Goal: Transaction & Acquisition: Purchase product/service

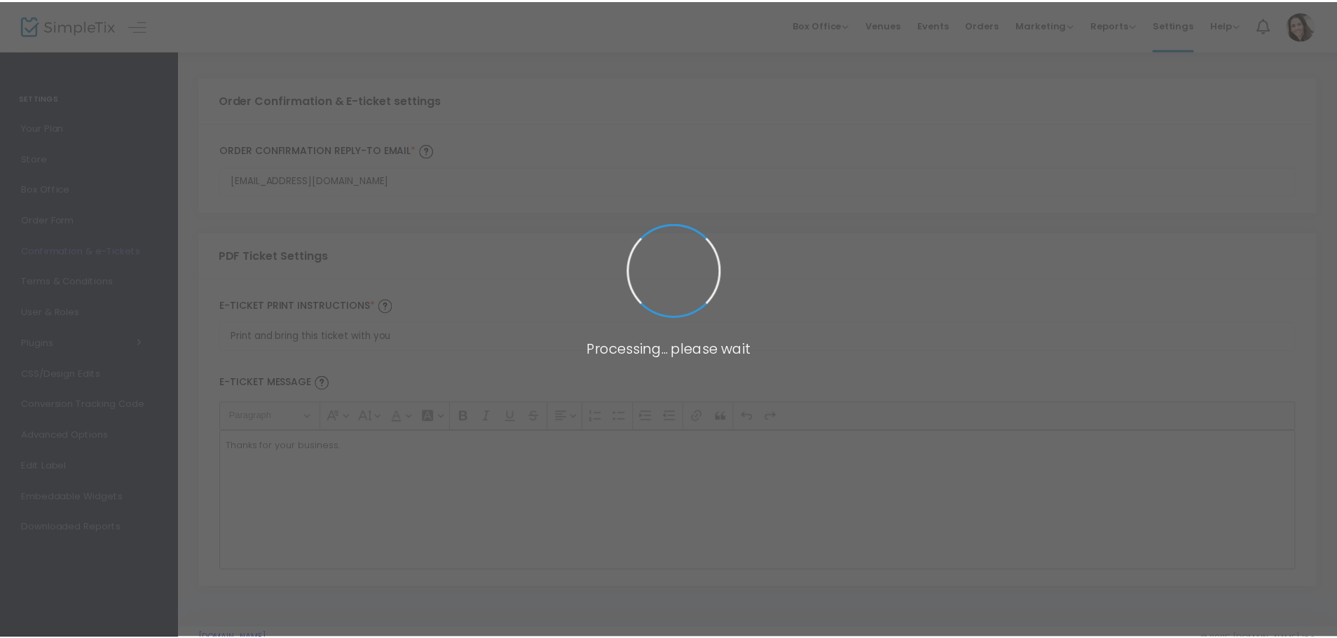
scroll to position [3, 0]
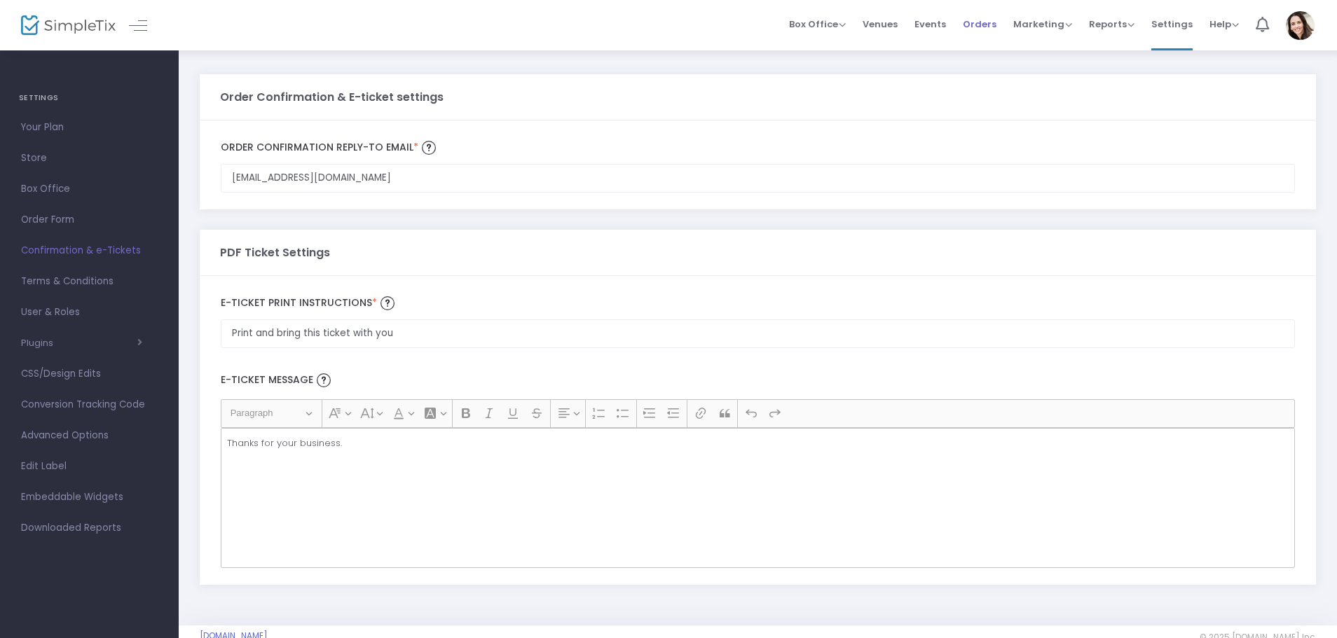
click at [967, 27] on li "Orders" at bounding box center [979, 25] width 50 height 50
click at [937, 27] on span "Events" at bounding box center [930, 24] width 32 height 36
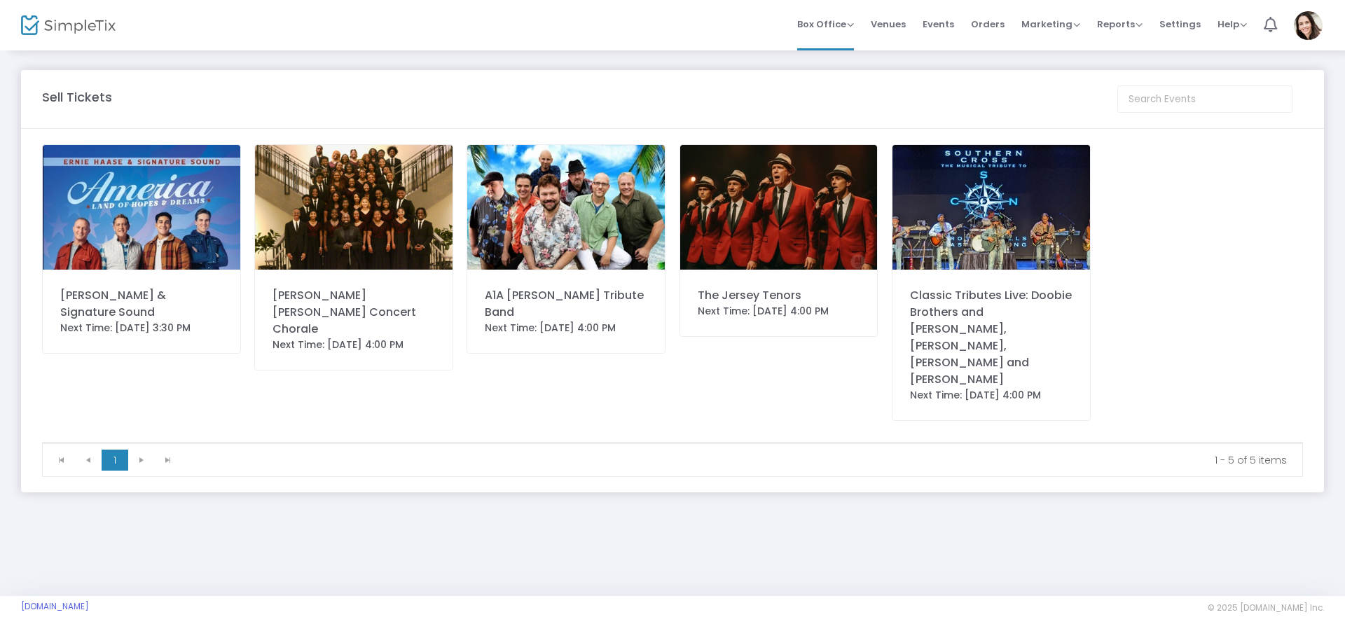
click at [120, 300] on div "[PERSON_NAME] & Signature Sound" at bounding box center [141, 304] width 163 height 34
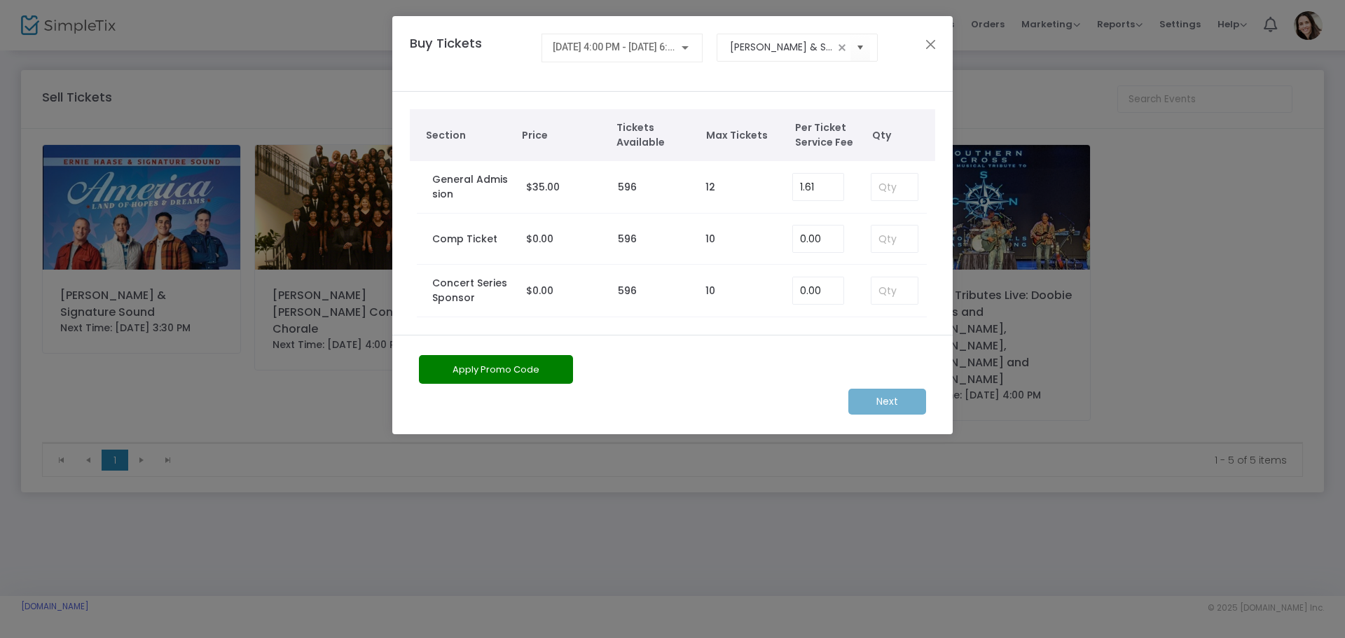
drag, startPoint x: 890, startPoint y: 204, endPoint x: 677, endPoint y: 388, distance: 282.1
click at [676, 392] on div "Next" at bounding box center [672, 402] width 521 height 26
click at [886, 254] on td at bounding box center [892, 239] width 70 height 51
click at [887, 243] on input at bounding box center [894, 239] width 46 height 27
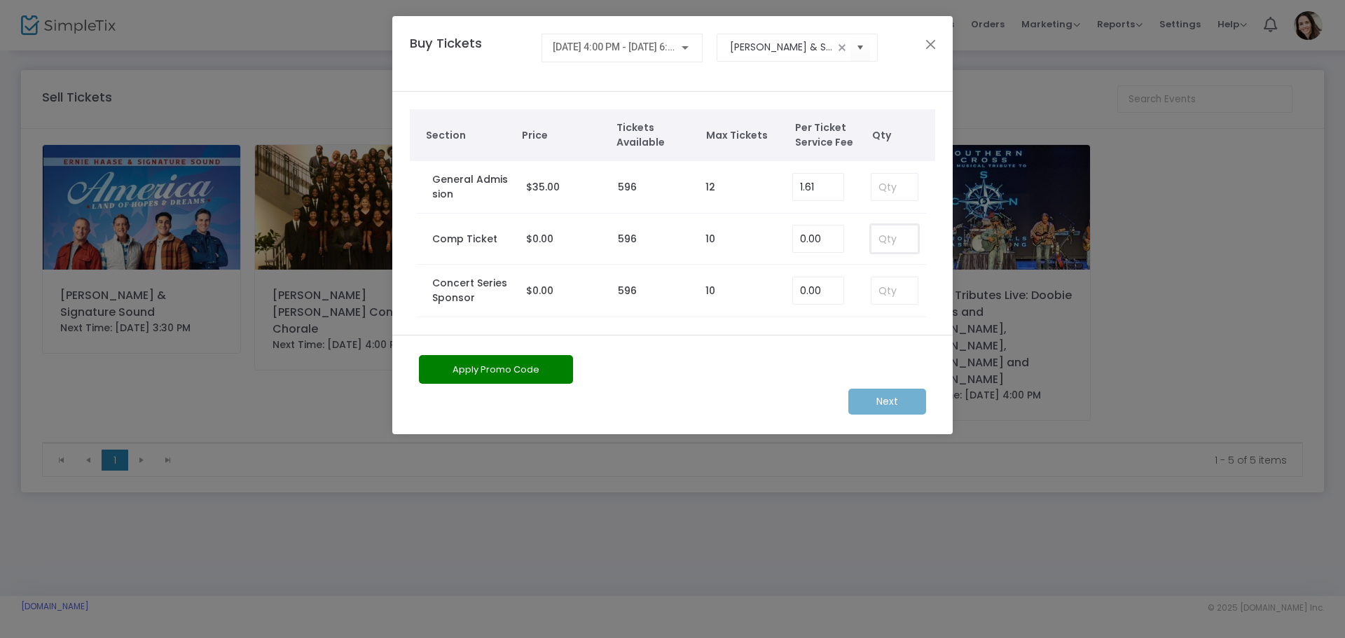
click at [887, 243] on input at bounding box center [894, 239] width 46 height 27
type input "1"
click at [888, 243] on input "1" at bounding box center [894, 239] width 46 height 27
drag, startPoint x: 888, startPoint y: 243, endPoint x: 862, endPoint y: 243, distance: 25.9
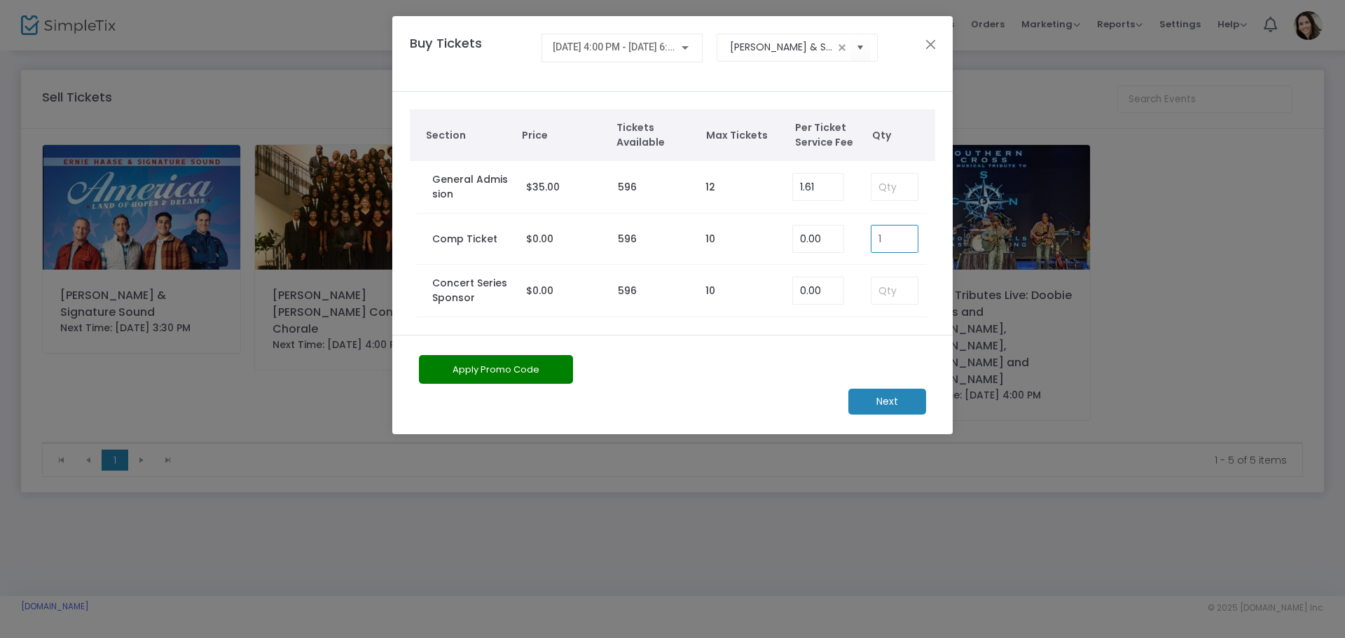
click at [862, 243] on td "1" at bounding box center [892, 239] width 70 height 51
click at [881, 292] on input at bounding box center [894, 290] width 46 height 27
type input "1"
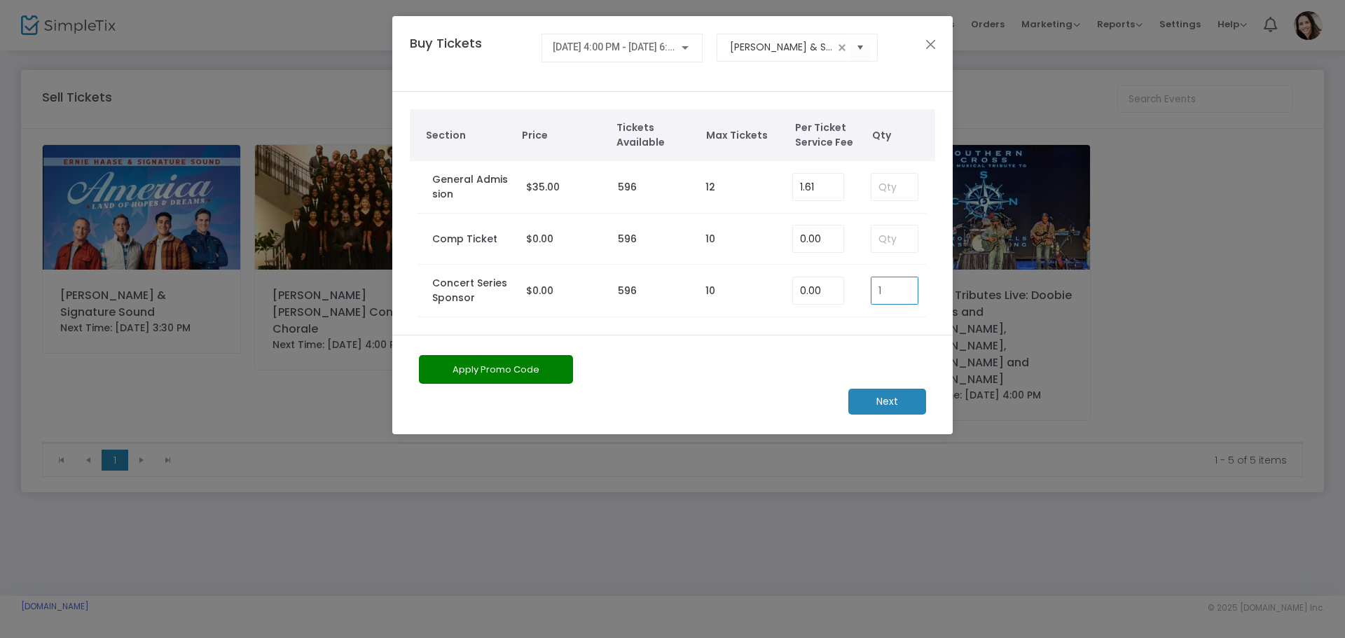
click at [900, 397] on m-button "Next" at bounding box center [887, 402] width 78 height 26
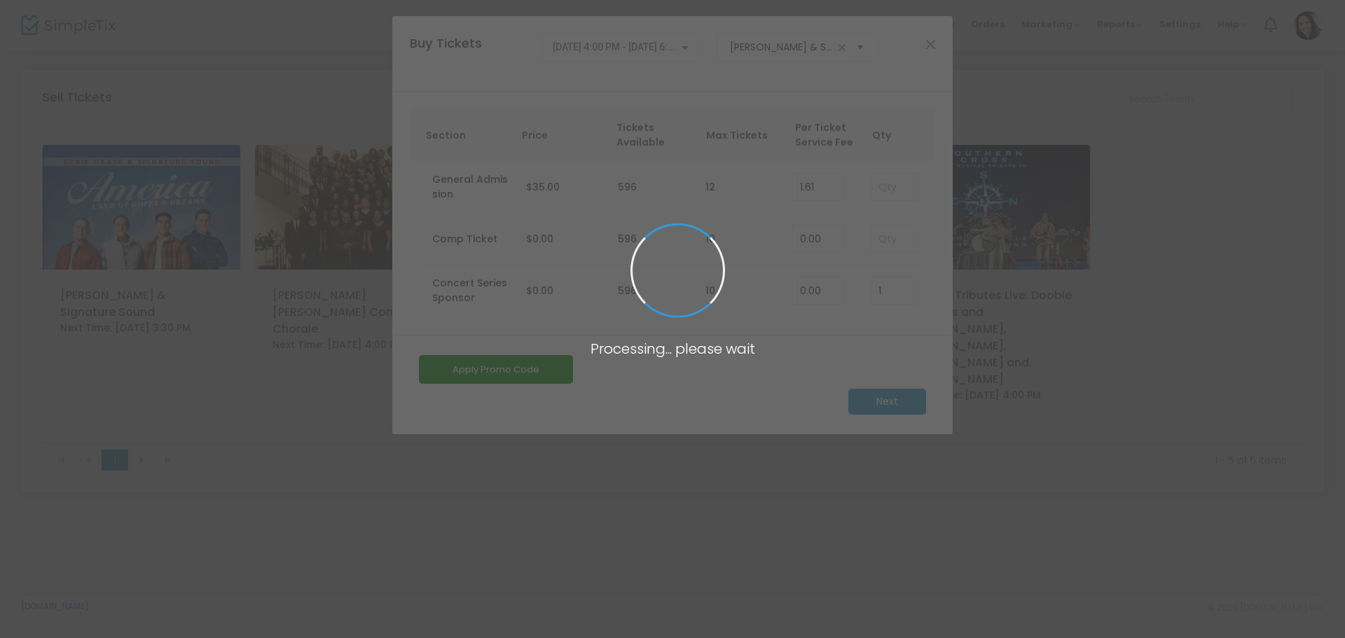
click at [900, 397] on span at bounding box center [672, 319] width 1345 height 638
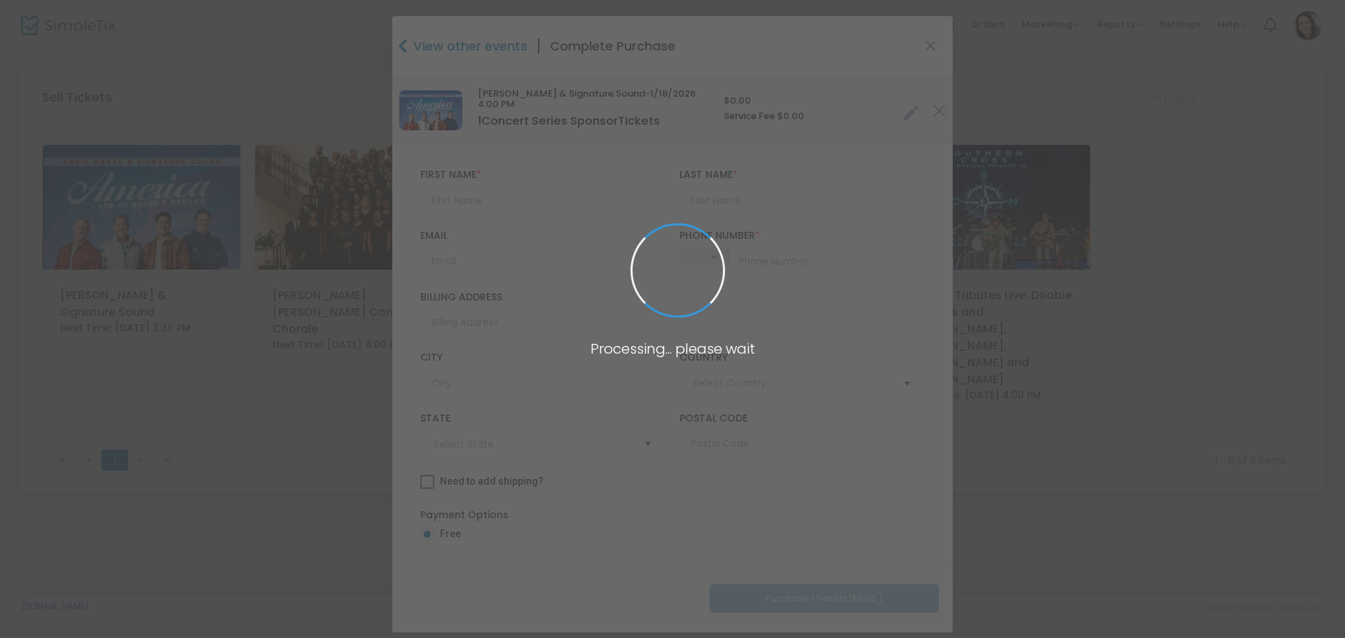
type input "[GEOGRAPHIC_DATA]"
type input "[US_STATE]"
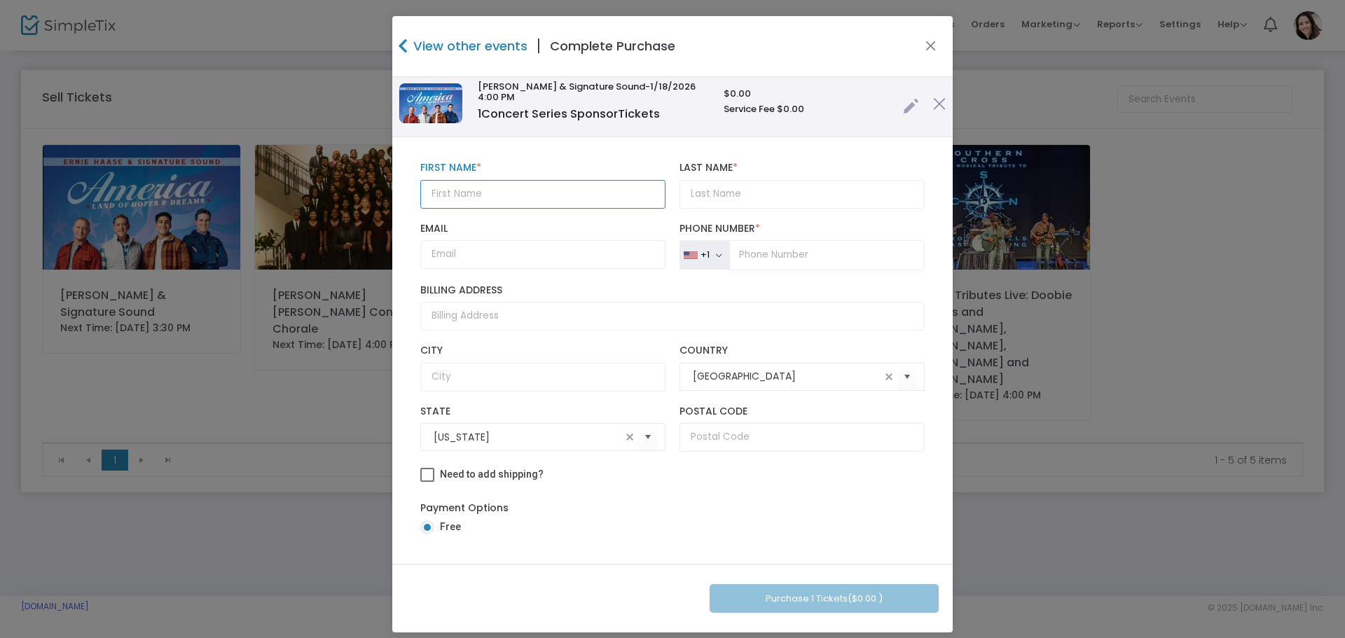
click at [528, 197] on input "text" at bounding box center [542, 194] width 245 height 29
type input "[PERSON_NAME]"
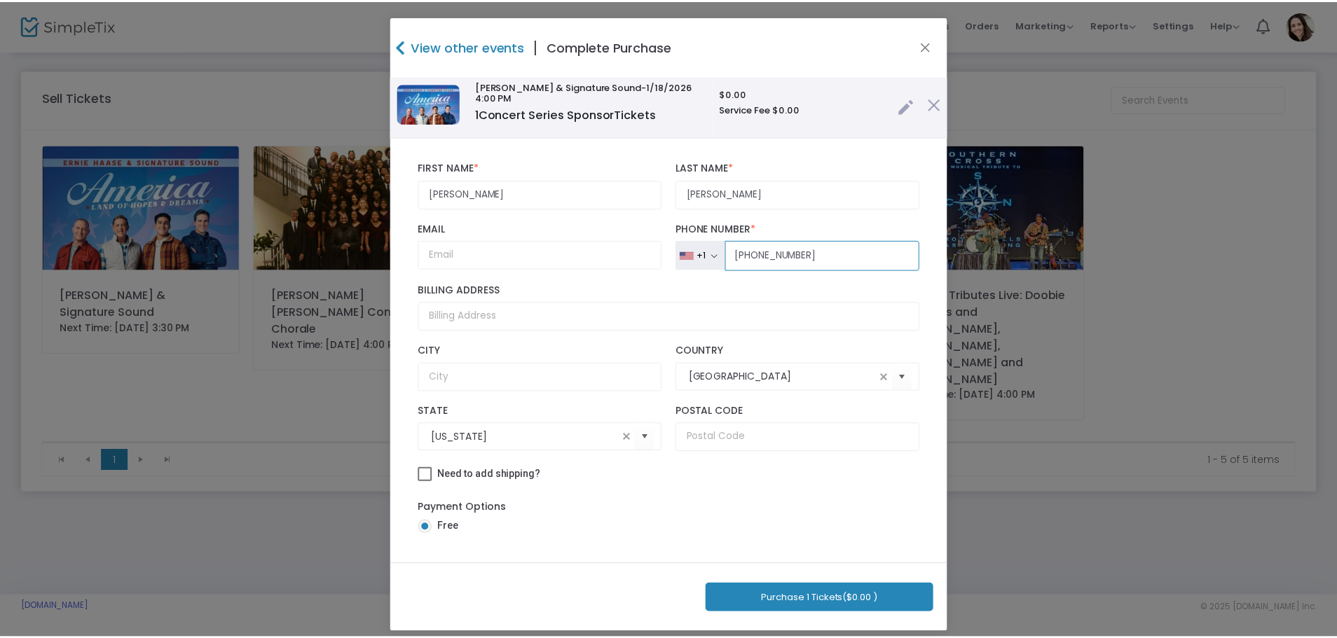
scroll to position [11, 0]
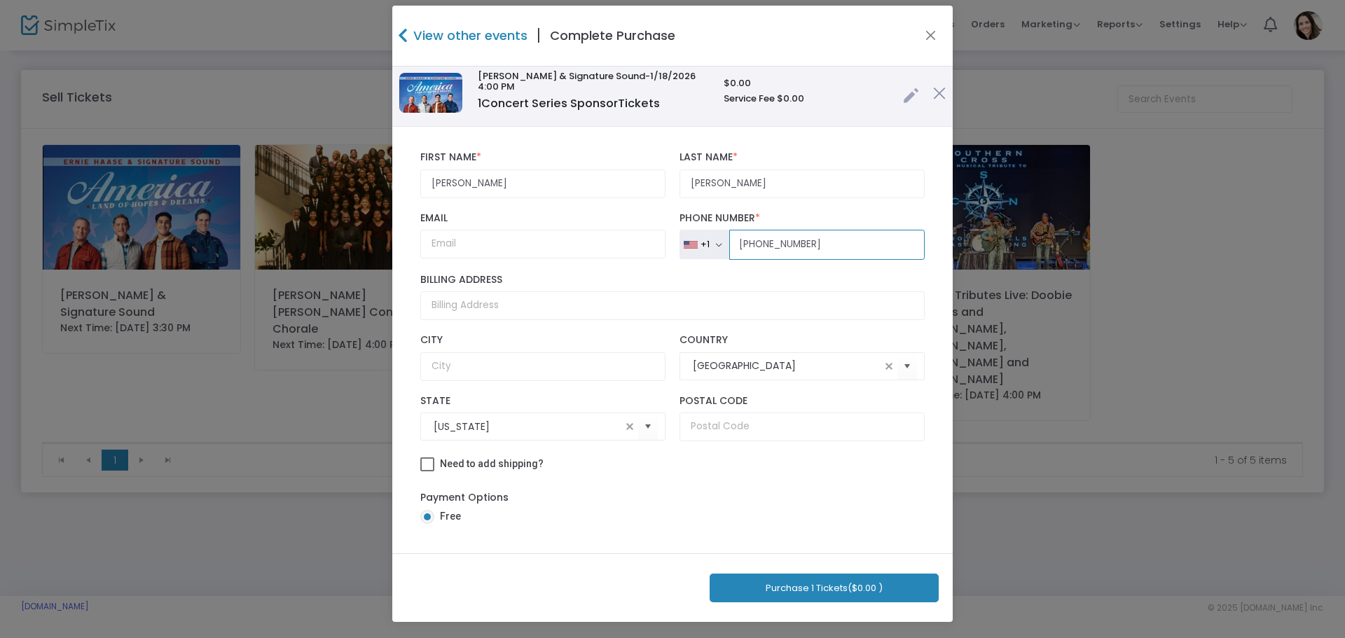
type input "[PHONE_NUMBER]"
click at [740, 588] on button "Purchase 1 Tickets ($0.00 )" at bounding box center [824, 588] width 229 height 29
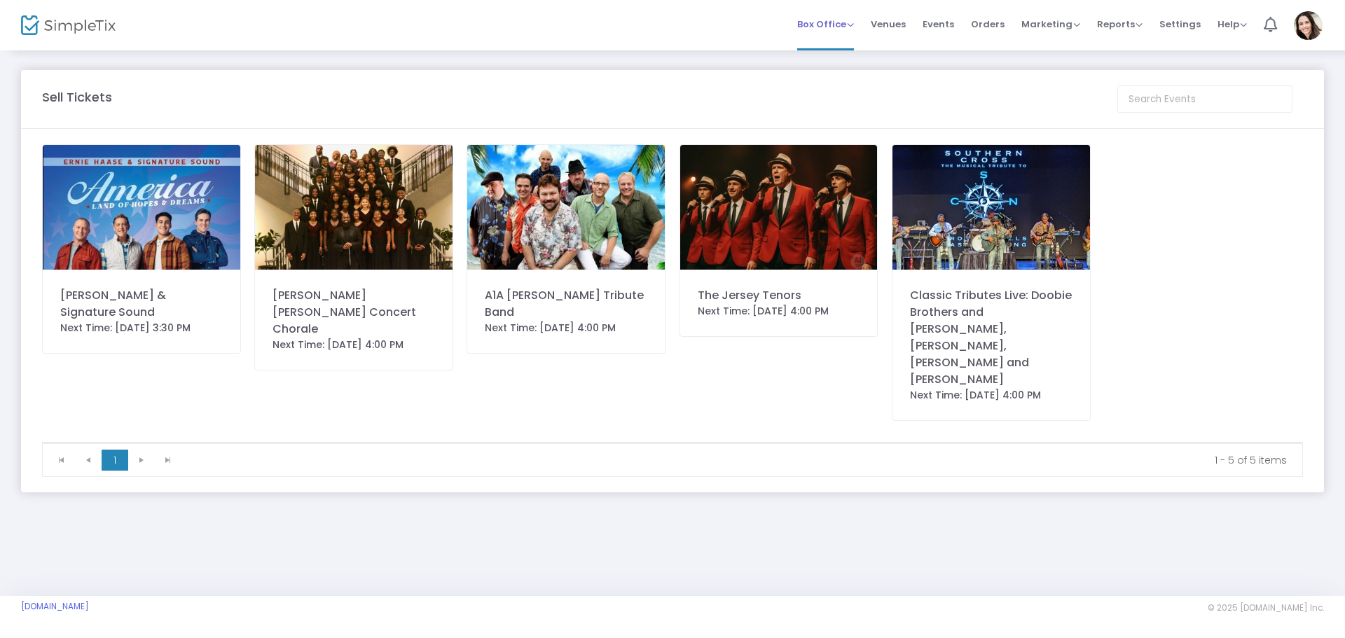
click at [845, 23] on span "Box Office" at bounding box center [825, 24] width 57 height 13
click at [843, 100] on li "Sell Season Pass" at bounding box center [847, 101] width 100 height 27
click at [0, 0] on span at bounding box center [0, 0] width 0 height 0
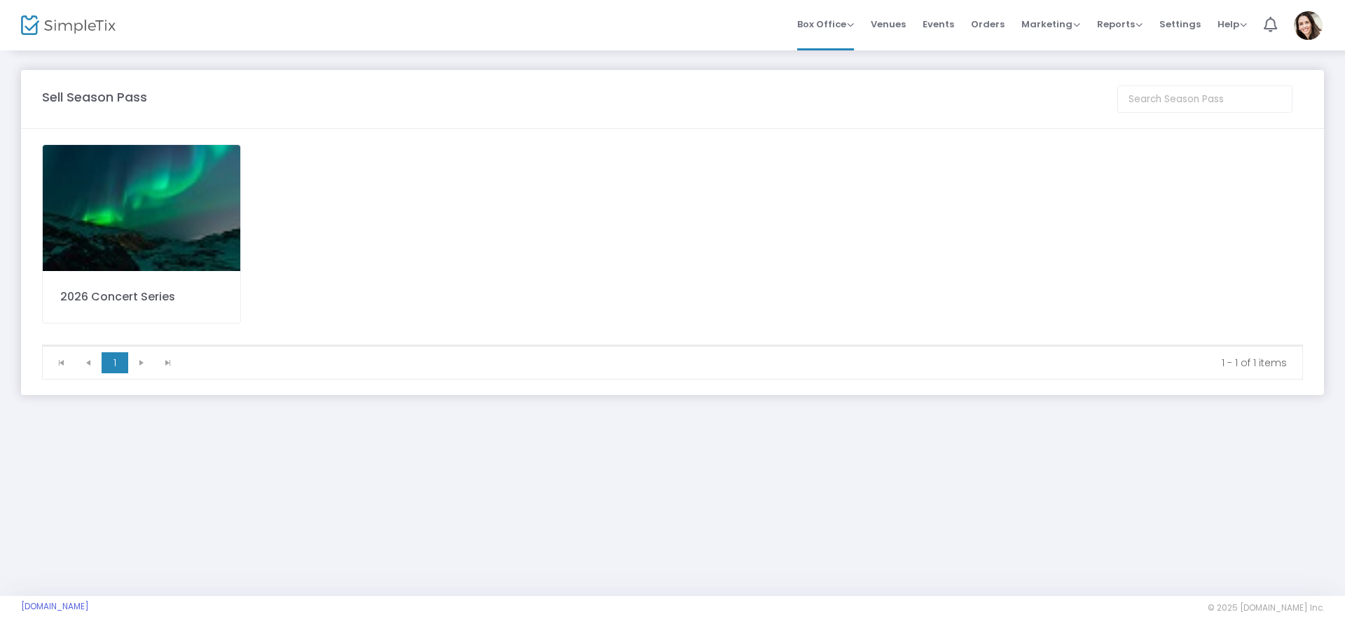
click at [148, 296] on div "2026 Concert Series" at bounding box center [141, 297] width 163 height 17
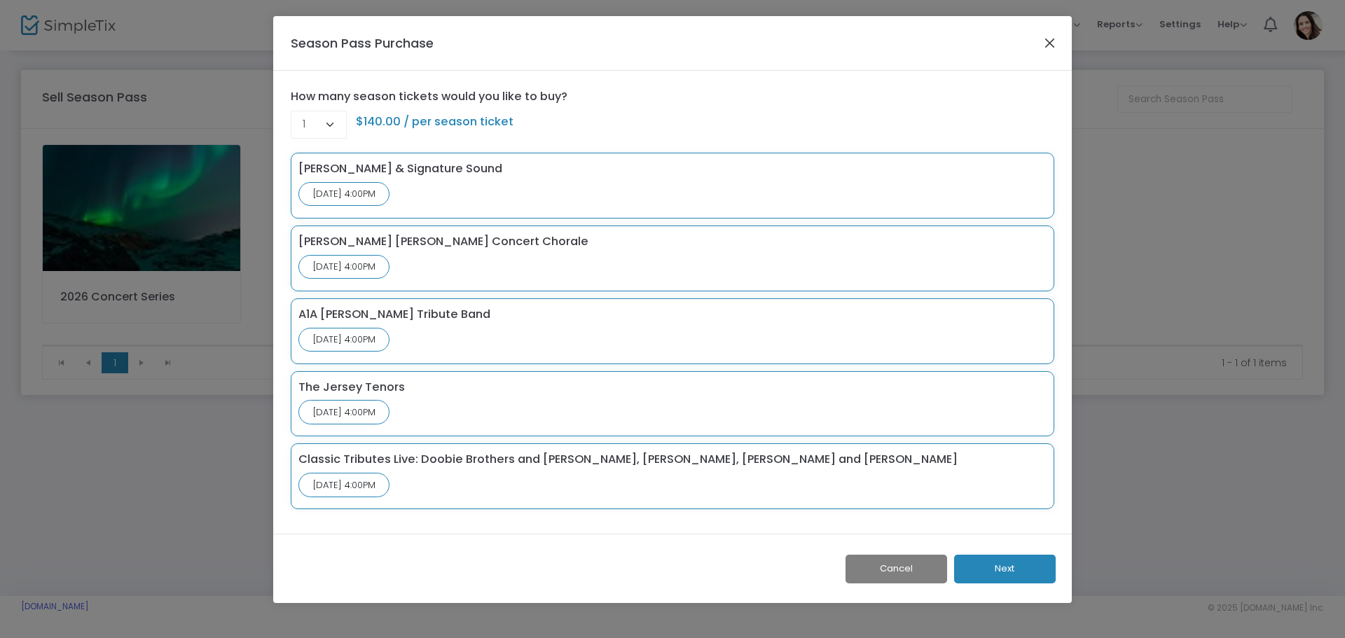
click at [1055, 42] on button "Close" at bounding box center [1050, 43] width 18 height 18
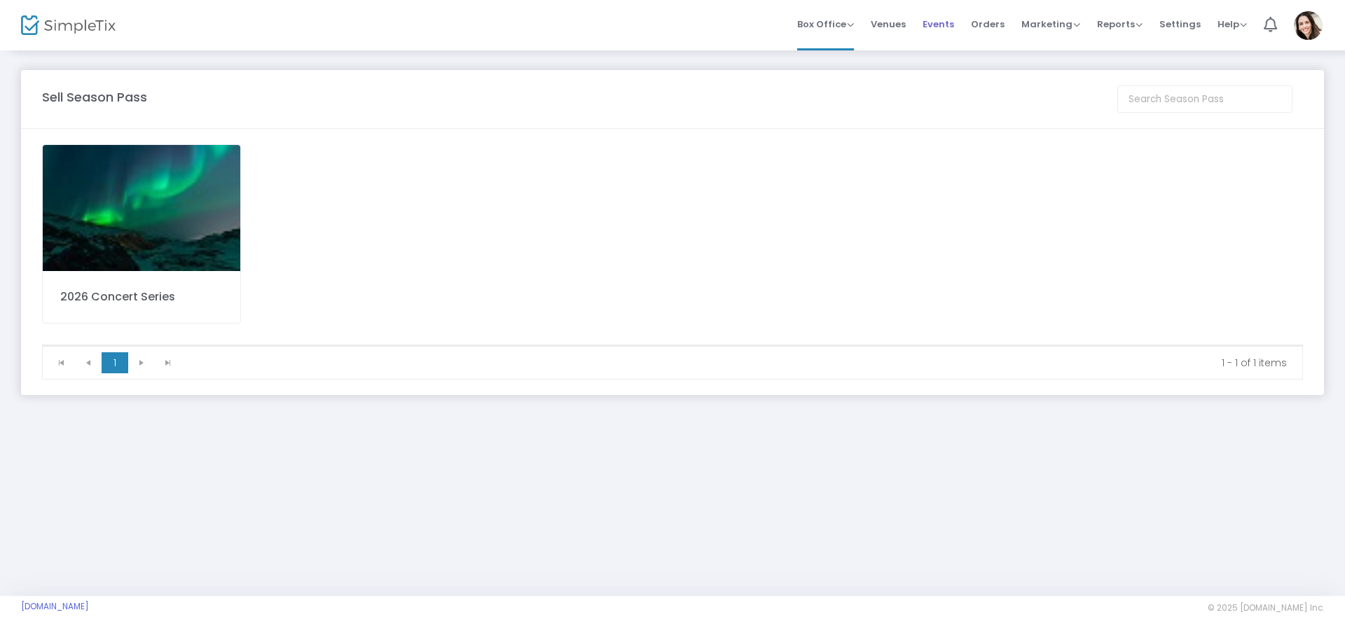
click at [937, 22] on span "Events" at bounding box center [939, 24] width 32 height 36
click at [0, 0] on span at bounding box center [0, 0] width 0 height 0
